Goal: Task Accomplishment & Management: Manage account settings

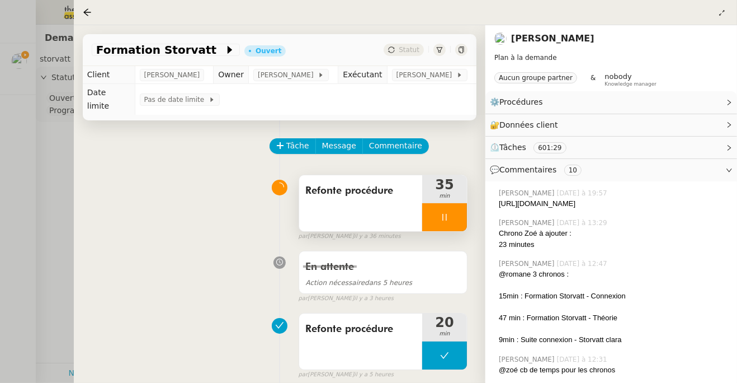
click at [443, 213] on icon at bounding box center [444, 217] width 9 height 9
click at [451, 208] on button at bounding box center [456, 217] width 22 height 28
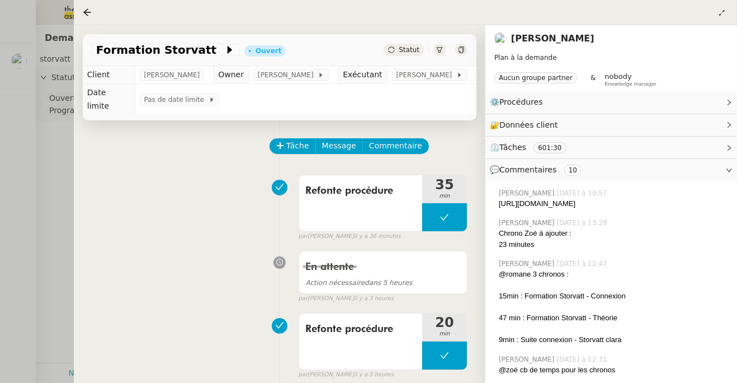
click at [59, 146] on div at bounding box center [368, 191] width 737 height 383
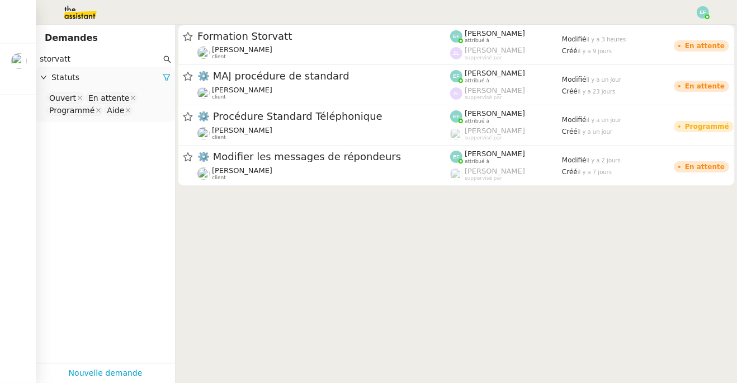
click at [698, 7] on div at bounding box center [703, 12] width 12 height 12
click at [691, 26] on li "Suivi" at bounding box center [673, 32] width 73 height 16
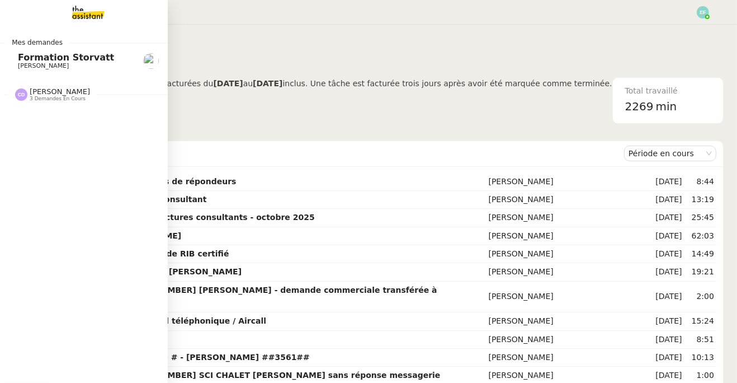
click at [0, 28] on app-ticket-navbar "Mes demandes Formation Storvatt [PERSON_NAME] [PERSON_NAME] 3 demandes en cours…" at bounding box center [0, 28] width 0 height 0
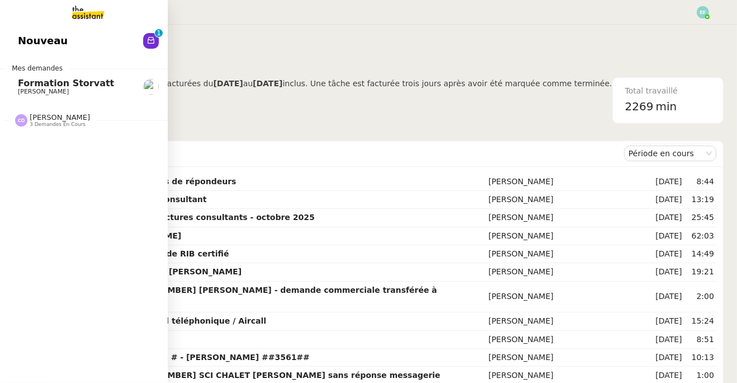
click at [32, 88] on span "[PERSON_NAME]" at bounding box center [43, 91] width 51 height 7
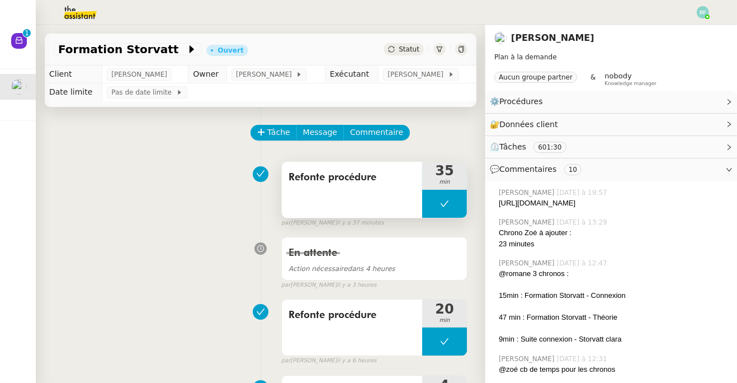
click at [447, 206] on icon at bounding box center [444, 203] width 9 height 9
click at [434, 203] on icon at bounding box center [434, 203] width 4 height 6
click at [704, 11] on img at bounding box center [703, 12] width 12 height 12
click at [696, 27] on li "Suivi" at bounding box center [673, 32] width 73 height 16
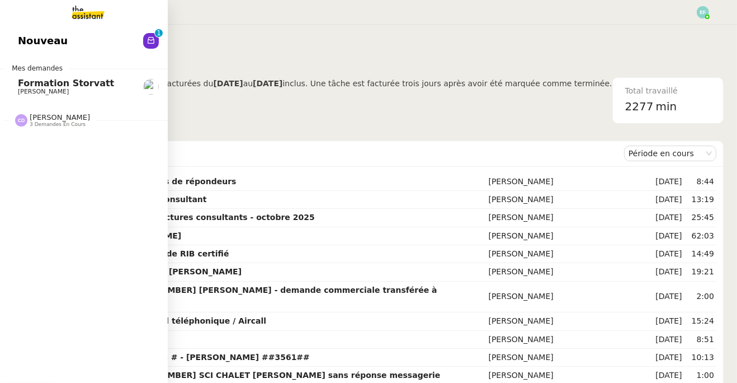
click at [26, 91] on span "[PERSON_NAME]" at bounding box center [43, 91] width 51 height 7
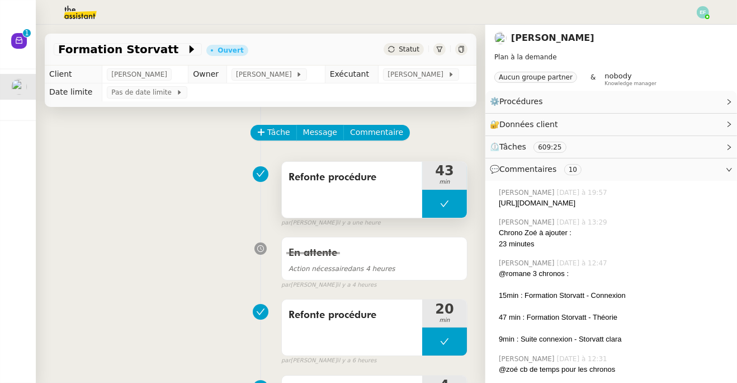
click at [431, 204] on button at bounding box center [444, 204] width 45 height 28
click at [430, 203] on icon at bounding box center [433, 203] width 9 height 9
click at [441, 206] on icon at bounding box center [444, 203] width 9 height 9
click at [452, 206] on icon at bounding box center [456, 203] width 9 height 9
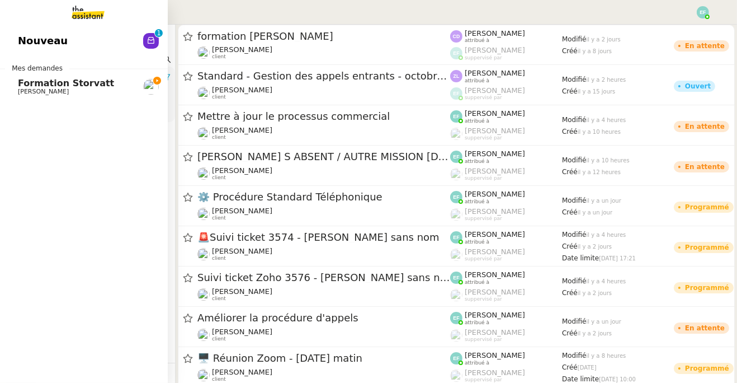
click at [41, 84] on span "Formation Storvatt" at bounding box center [66, 83] width 96 height 11
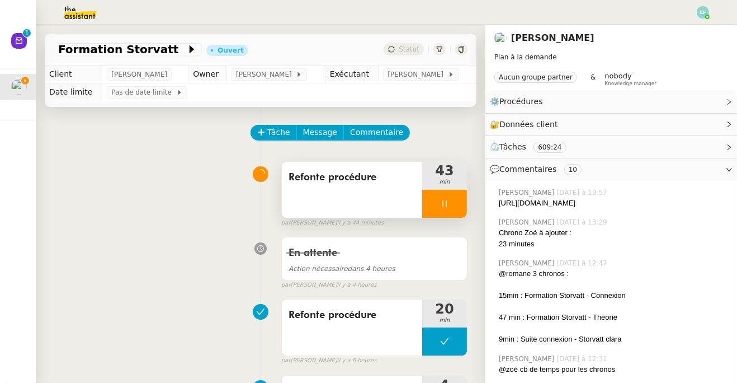
click at [438, 206] on div at bounding box center [444, 204] width 45 height 28
click at [449, 206] on button at bounding box center [456, 204] width 22 height 28
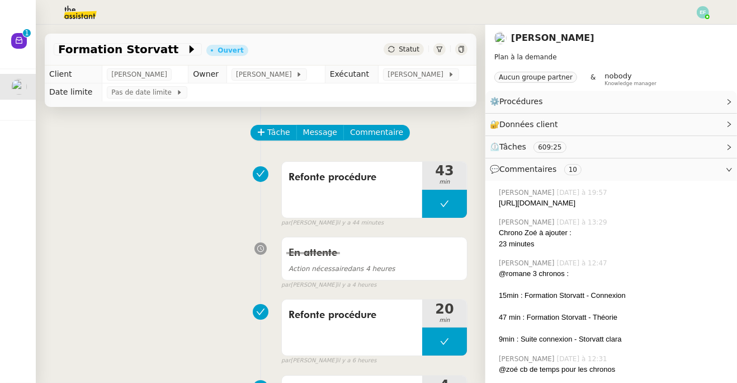
click at [701, 12] on img at bounding box center [703, 12] width 12 height 12
click at [694, 24] on li "Suivi" at bounding box center [673, 32] width 73 height 16
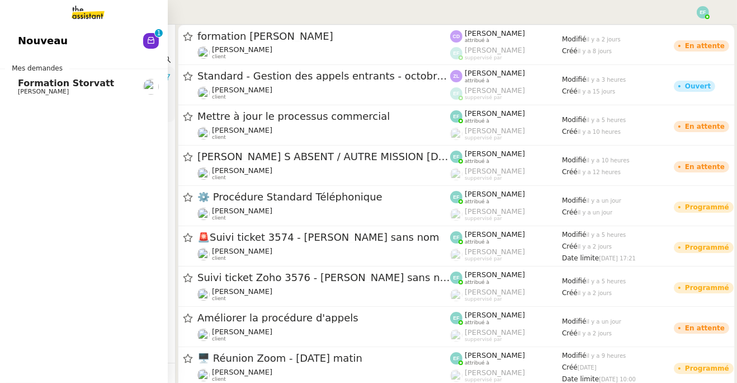
click at [28, 86] on span "Formation Storvatt" at bounding box center [66, 83] width 96 height 11
click at [32, 88] on span "[PERSON_NAME]" at bounding box center [43, 91] width 51 height 7
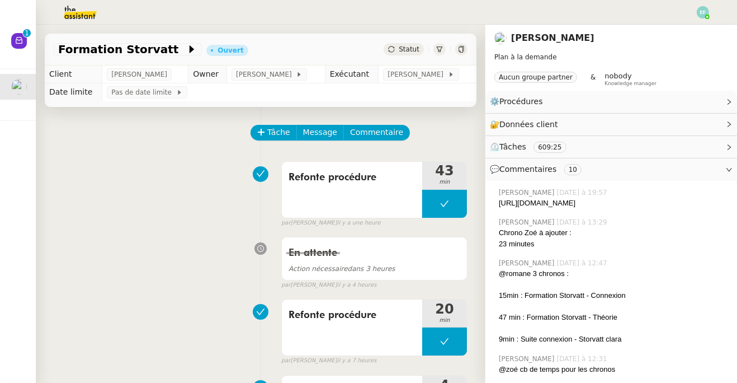
drag, startPoint x: 593, startPoint y: 215, endPoint x: 499, endPoint y: 205, distance: 94.6
click at [499, 205] on div "Emelyne Foussier Hier à 19:57 https://docs.google.com/document/d/1uYzDuo6J5MgbH…" at bounding box center [612, 198] width 234 height 30
copy div "[URL][DOMAIN_NAME]"
